Goal: Navigation & Orientation: Find specific page/section

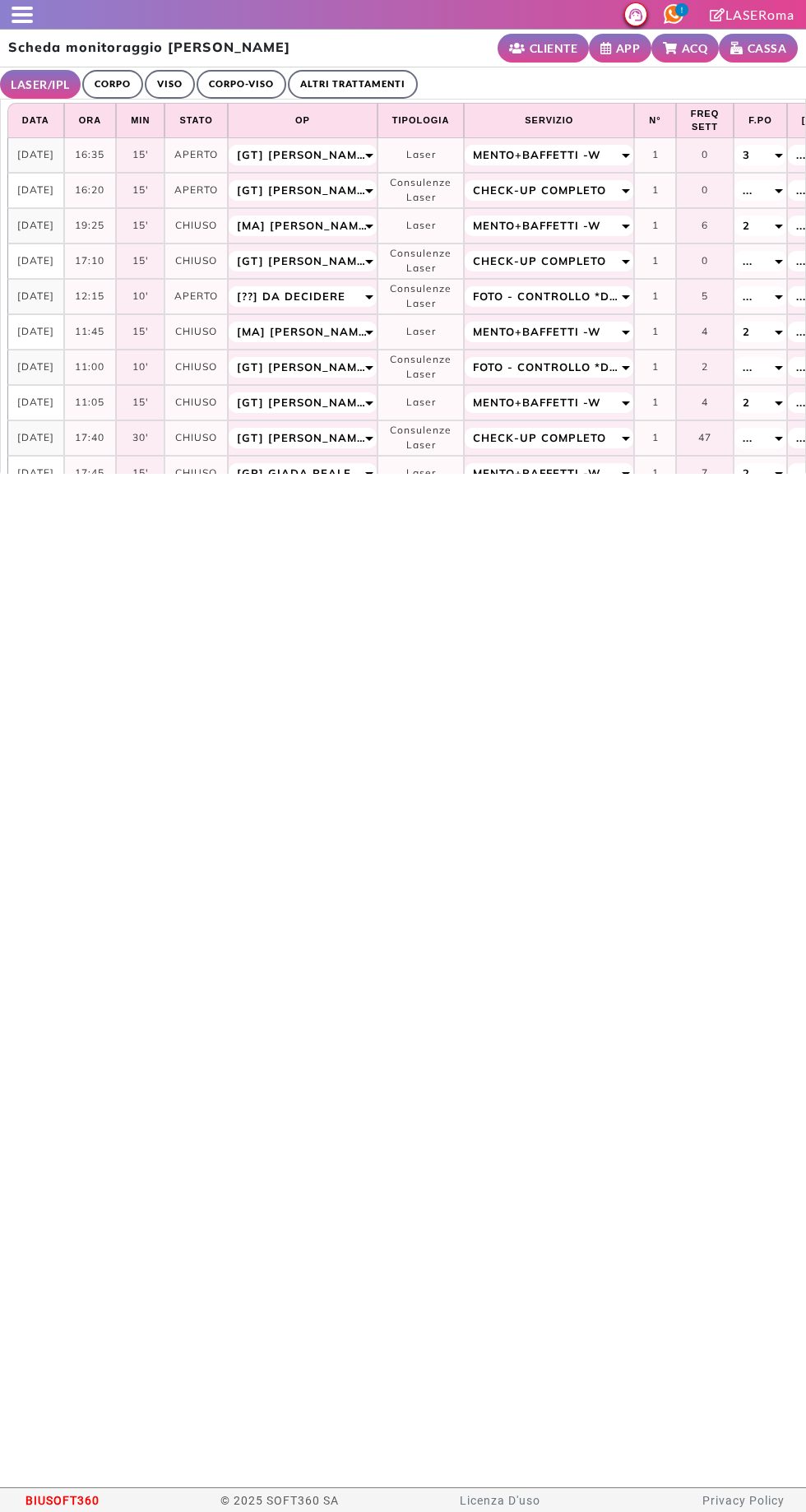
select select "*"
select select "**"
click at [2, 18] on div at bounding box center [16, 14] width 33 height 16
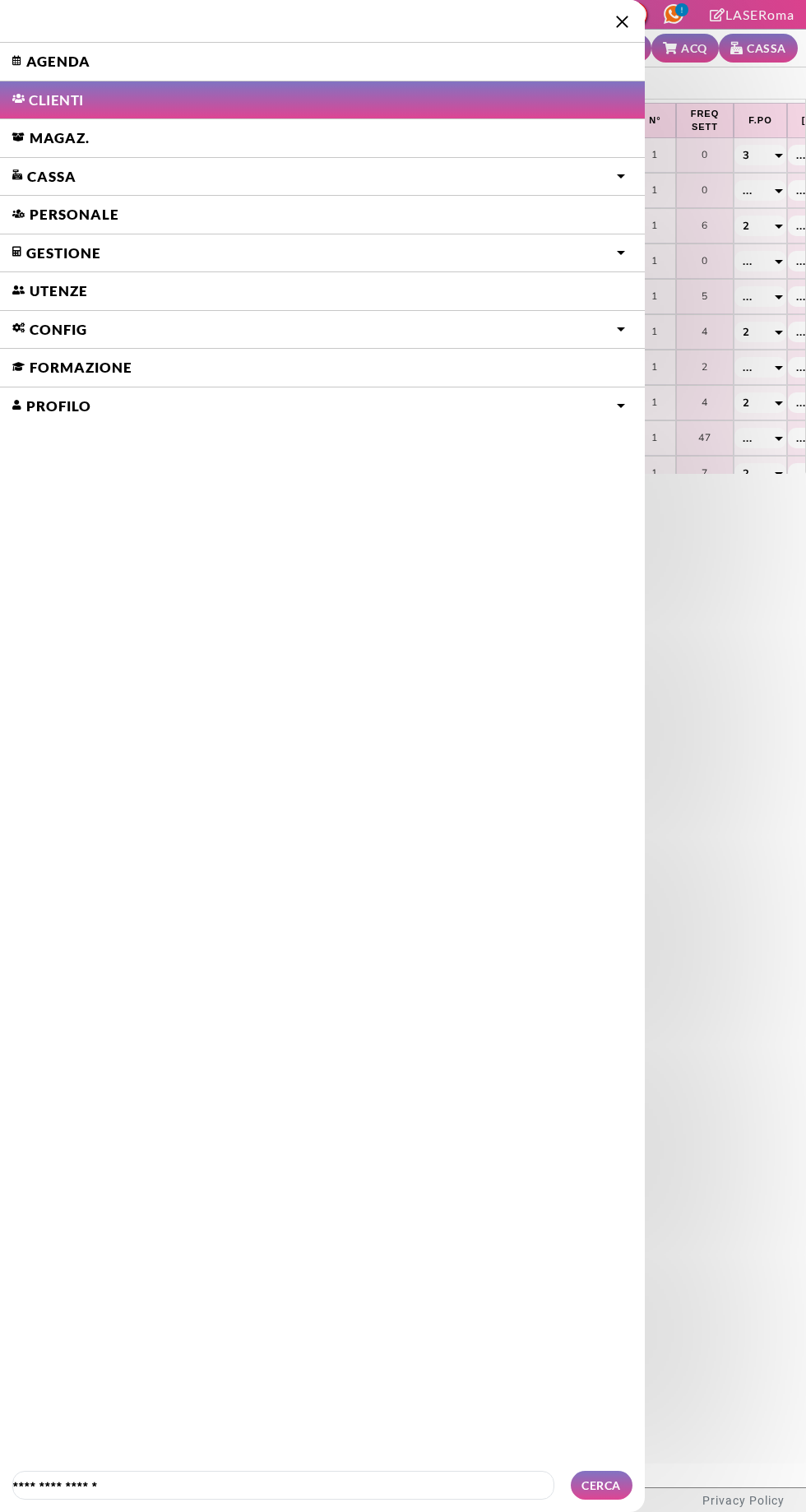
click at [39, 60] on link "Agenda" at bounding box center [323, 61] width 645 height 38
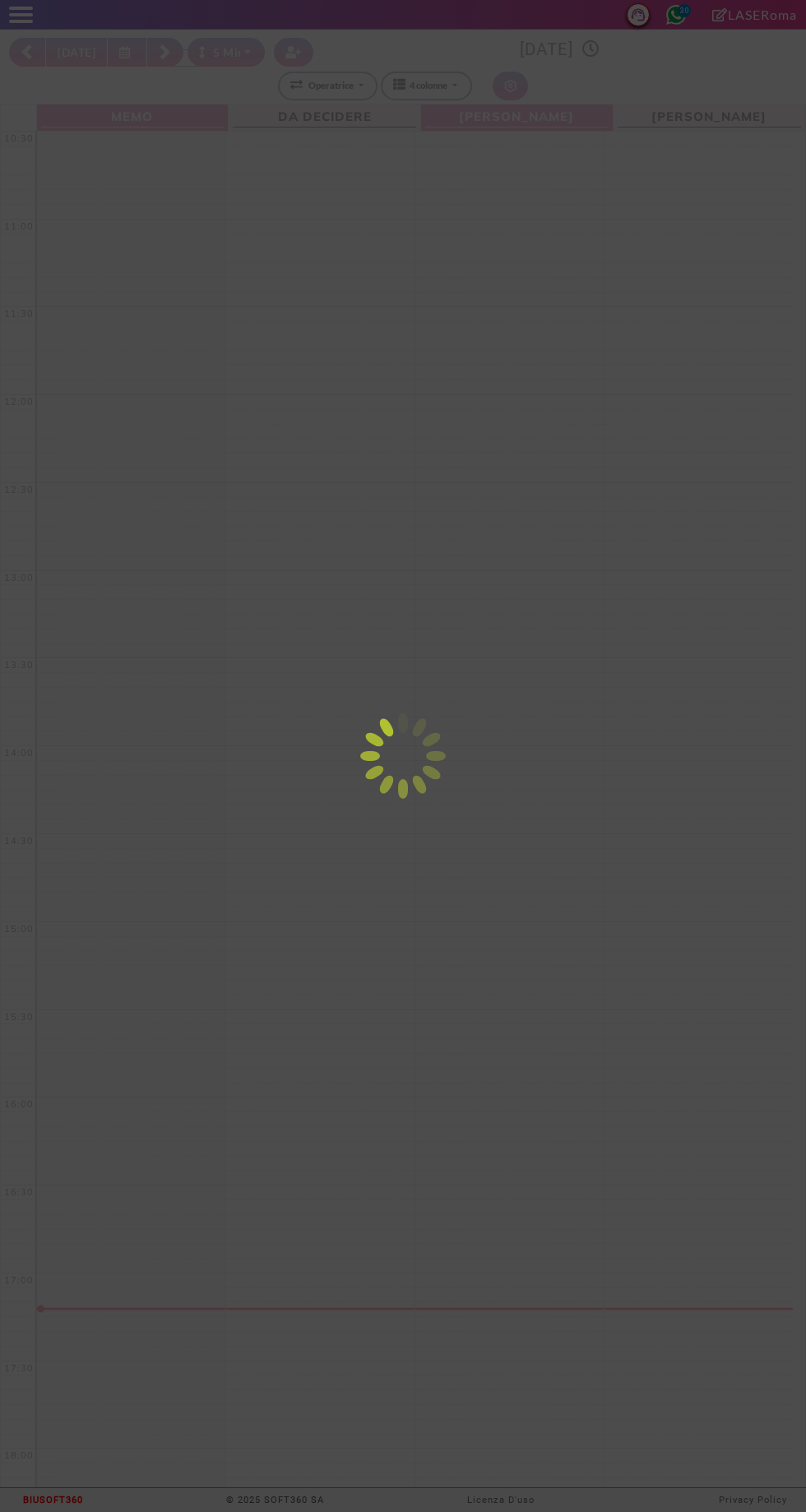
select select "*"
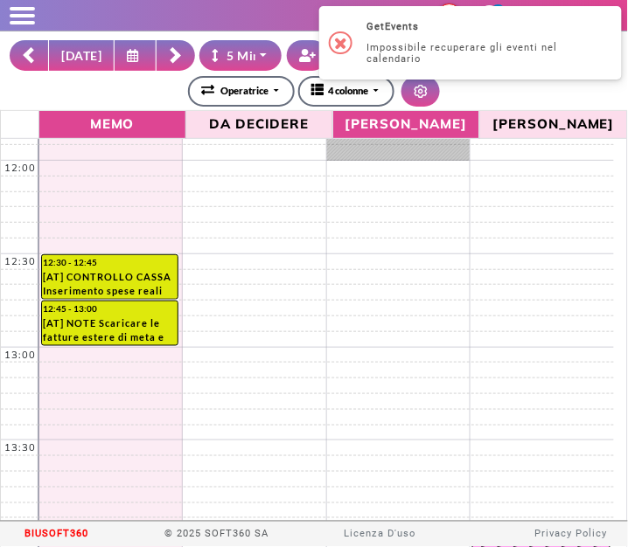
scroll to position [331, 0]
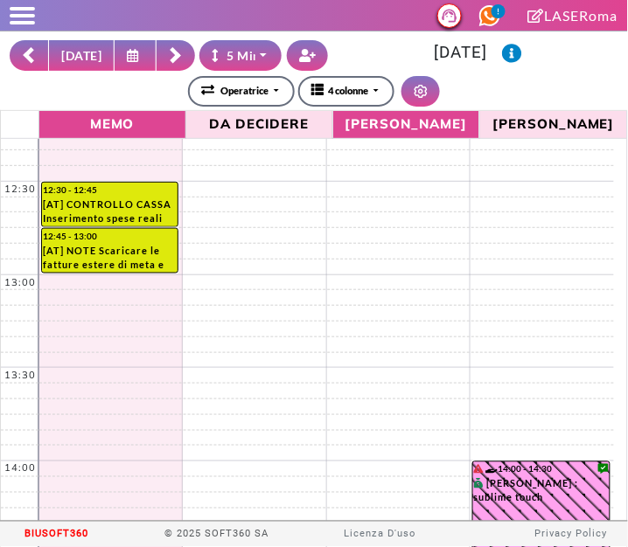
click at [75, 58] on button "OGGI" at bounding box center [81, 55] width 66 height 31
